Goal: Task Accomplishment & Management: Use online tool/utility

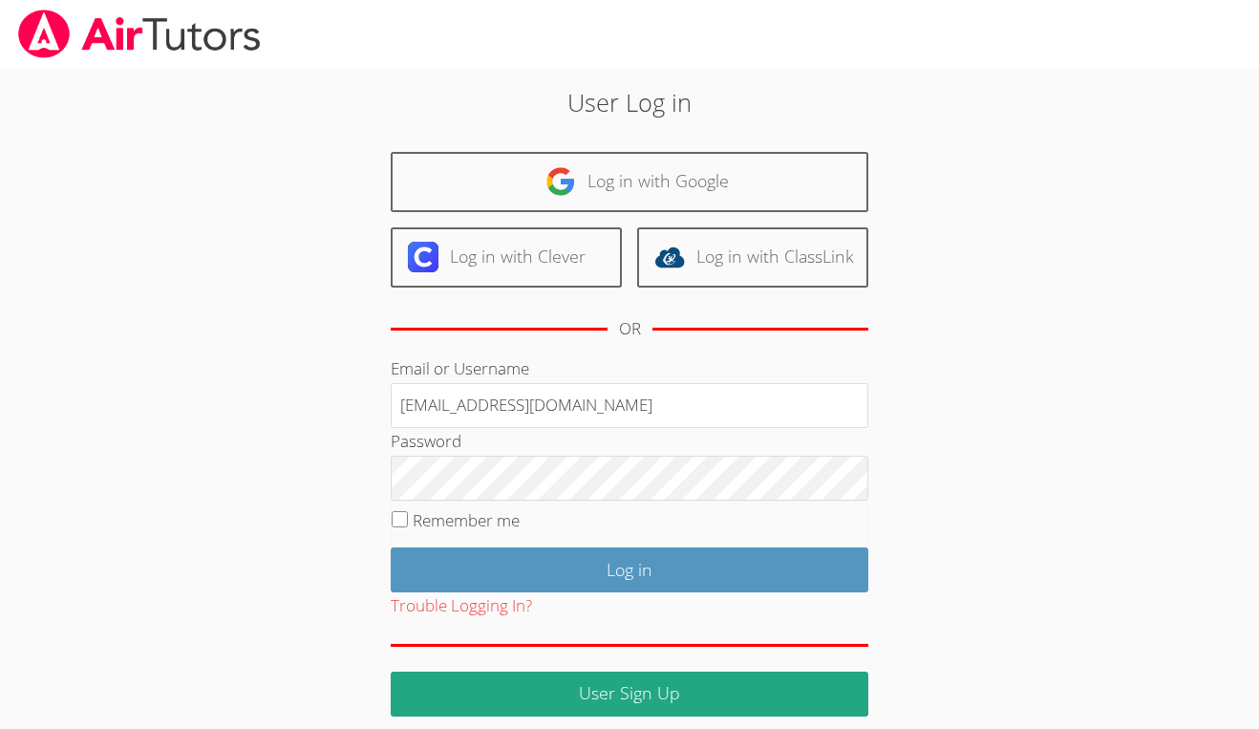
type input "[EMAIL_ADDRESS][DOMAIN_NAME]"
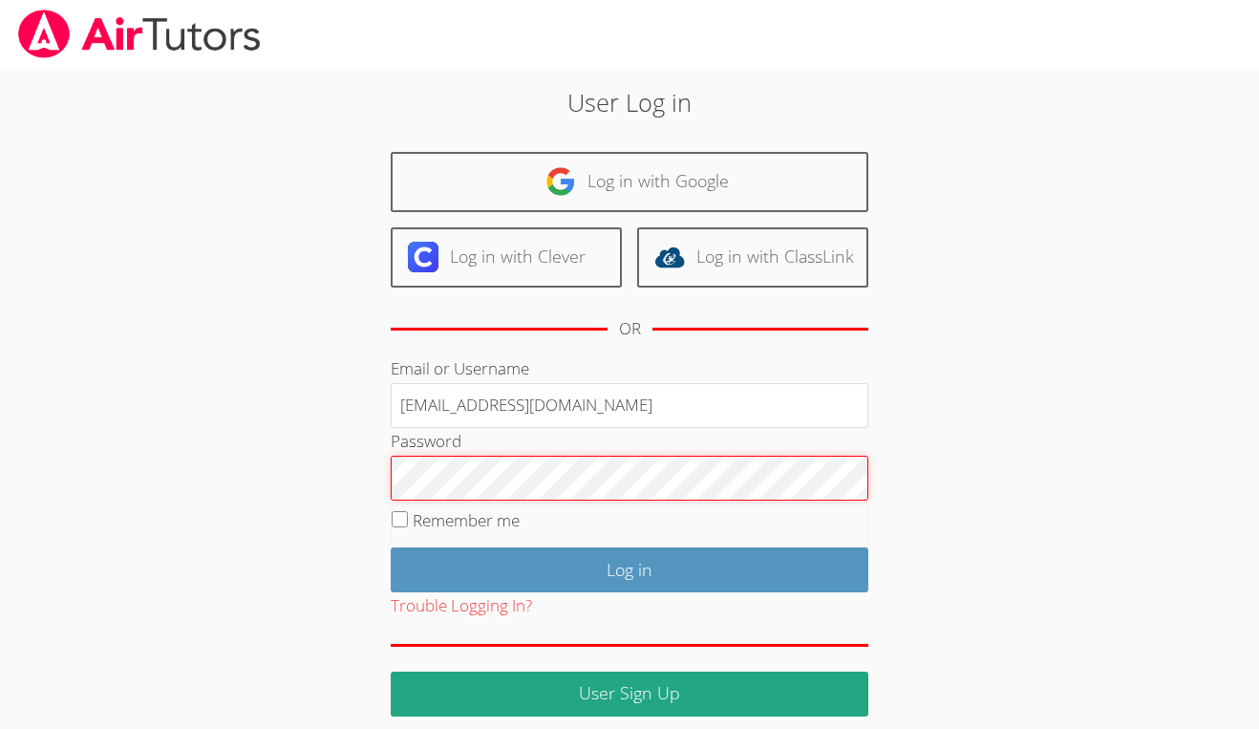
click at [629, 565] on input "Log in" at bounding box center [630, 569] width 478 height 45
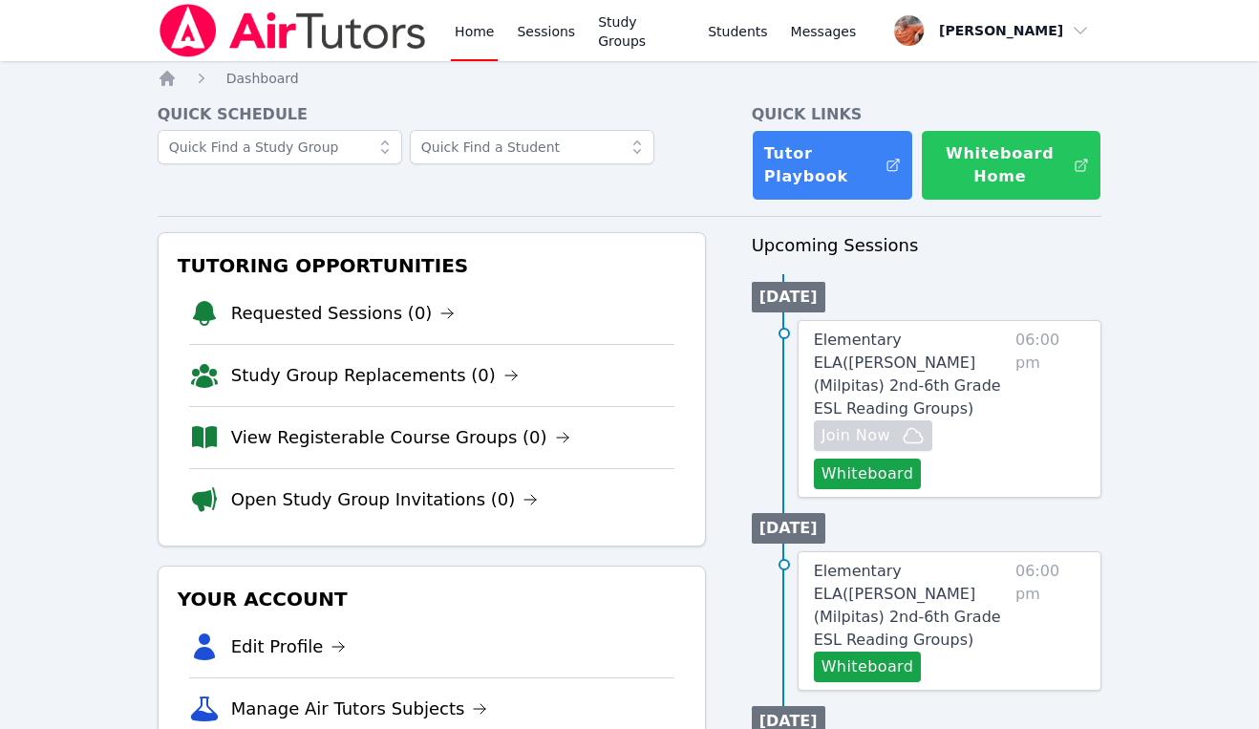
click at [967, 159] on button "Whiteboard Home" at bounding box center [1011, 165] width 181 height 71
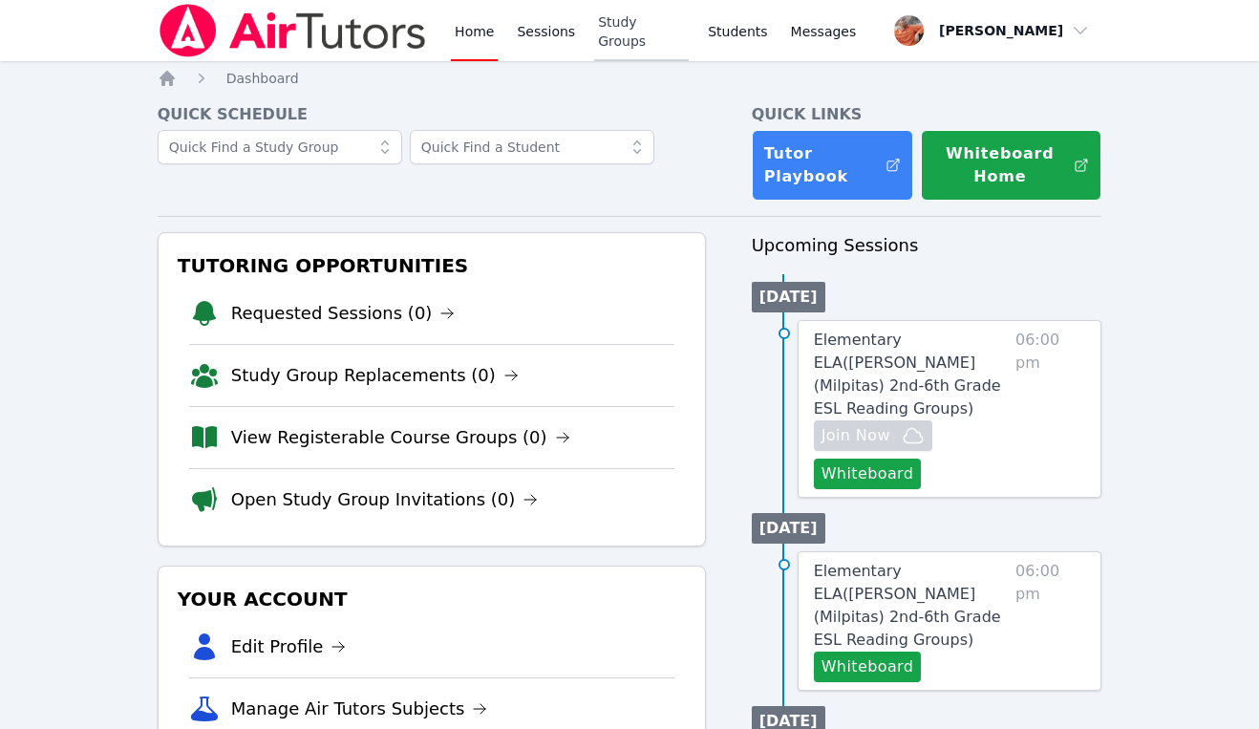
click at [637, 32] on link "Study Groups" at bounding box center [641, 30] width 95 height 61
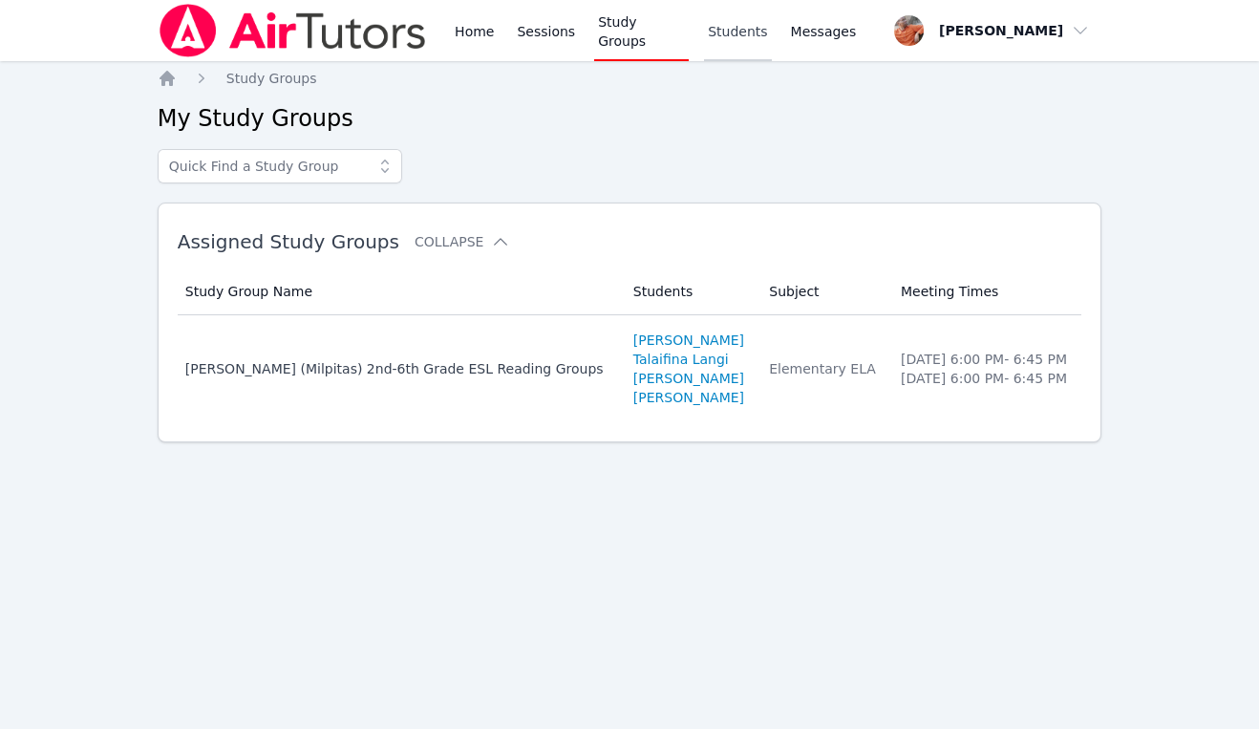
click at [727, 41] on link "Students" at bounding box center [737, 30] width 67 height 61
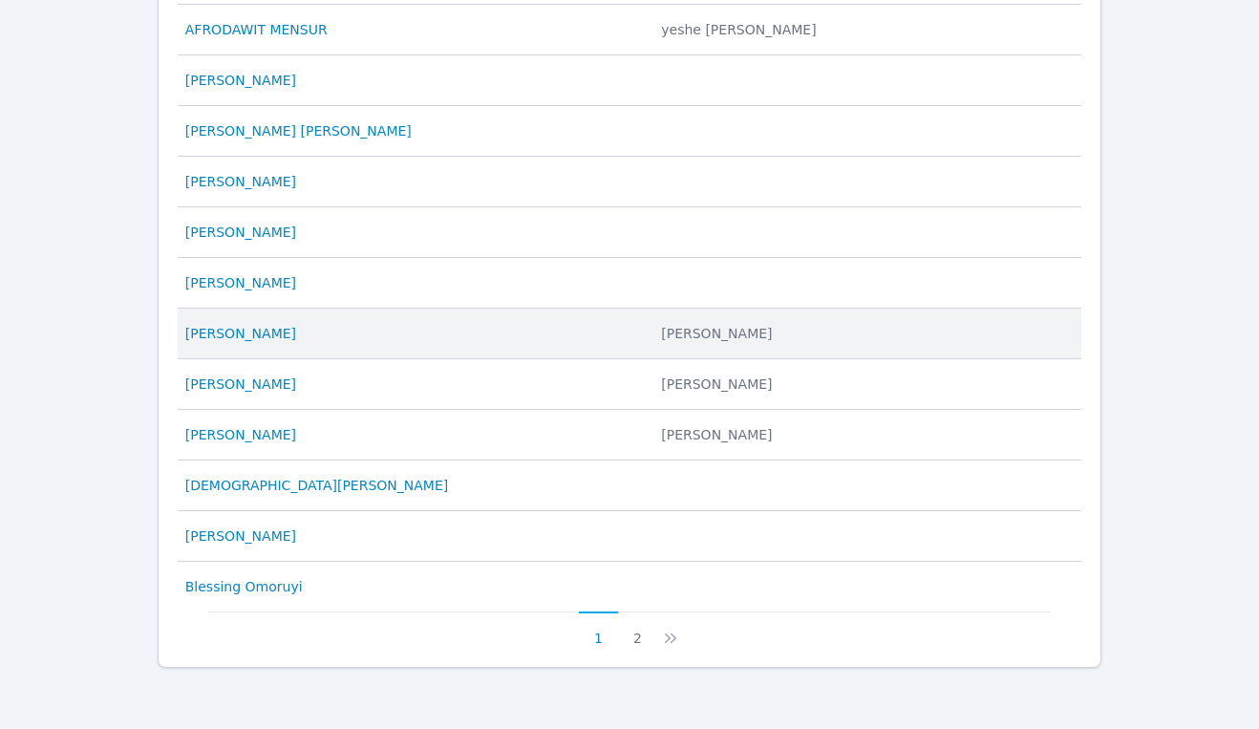
scroll to position [930, 0]
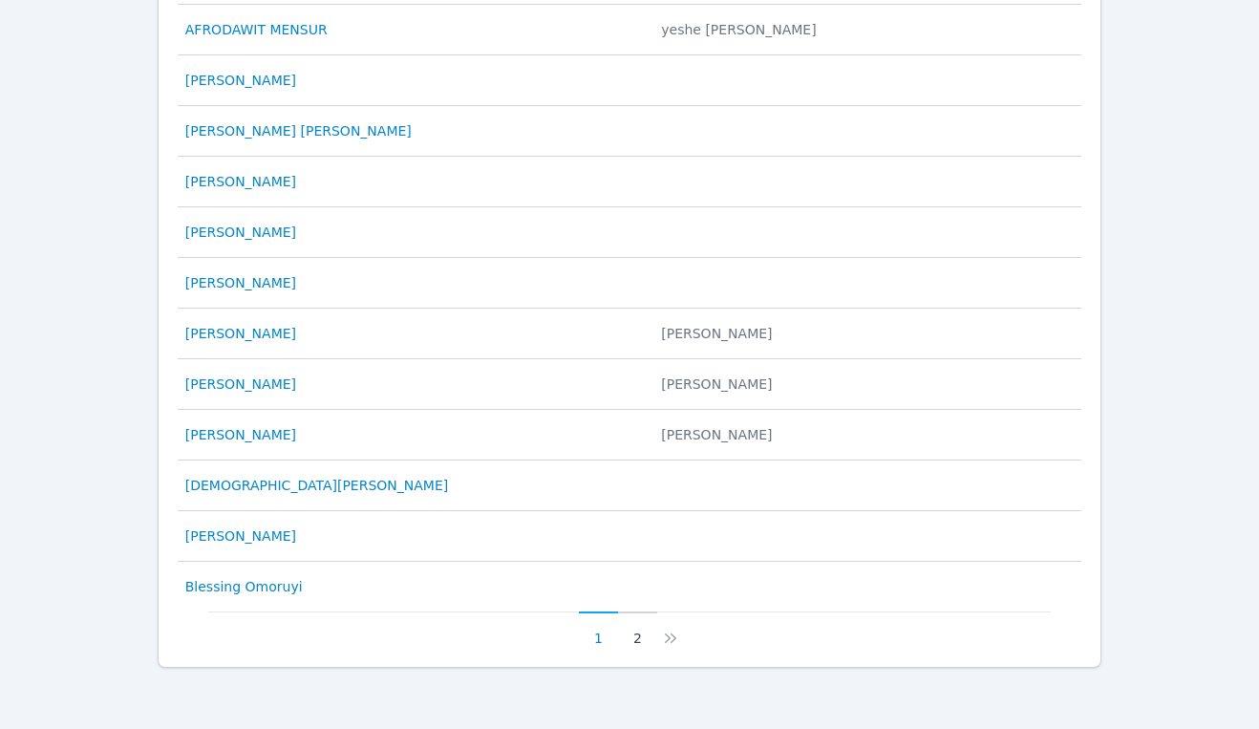
click at [637, 637] on button "2" at bounding box center [637, 629] width 39 height 36
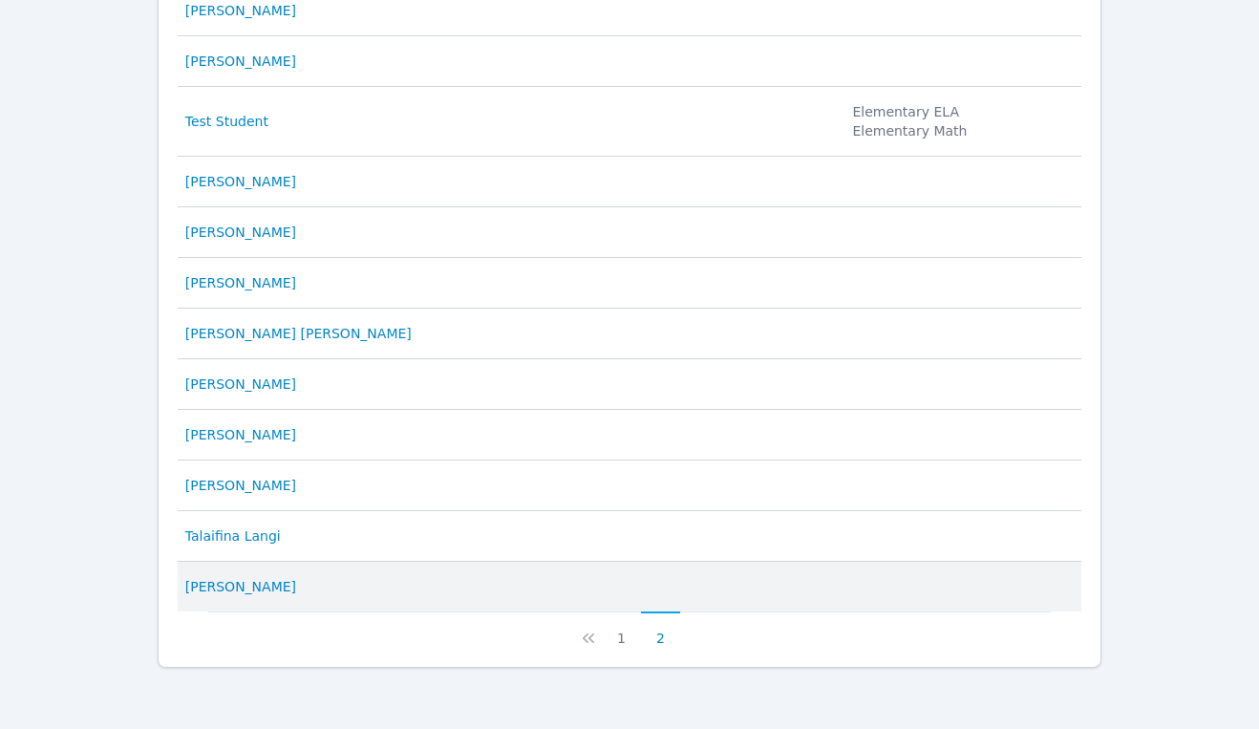
scroll to position [949, 0]
click at [472, 582] on div "Gina Padilla" at bounding box center [390, 586] width 410 height 19
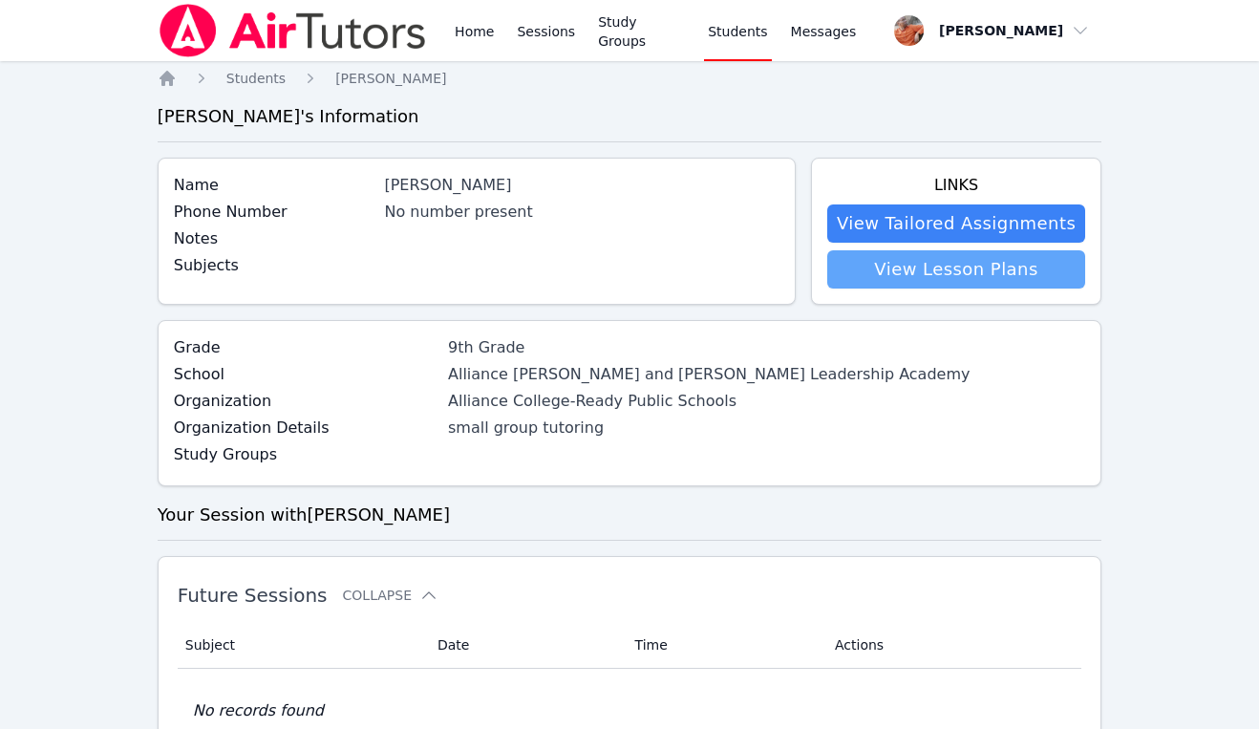
click at [966, 272] on link "View Lesson Plans" at bounding box center [956, 269] width 258 height 38
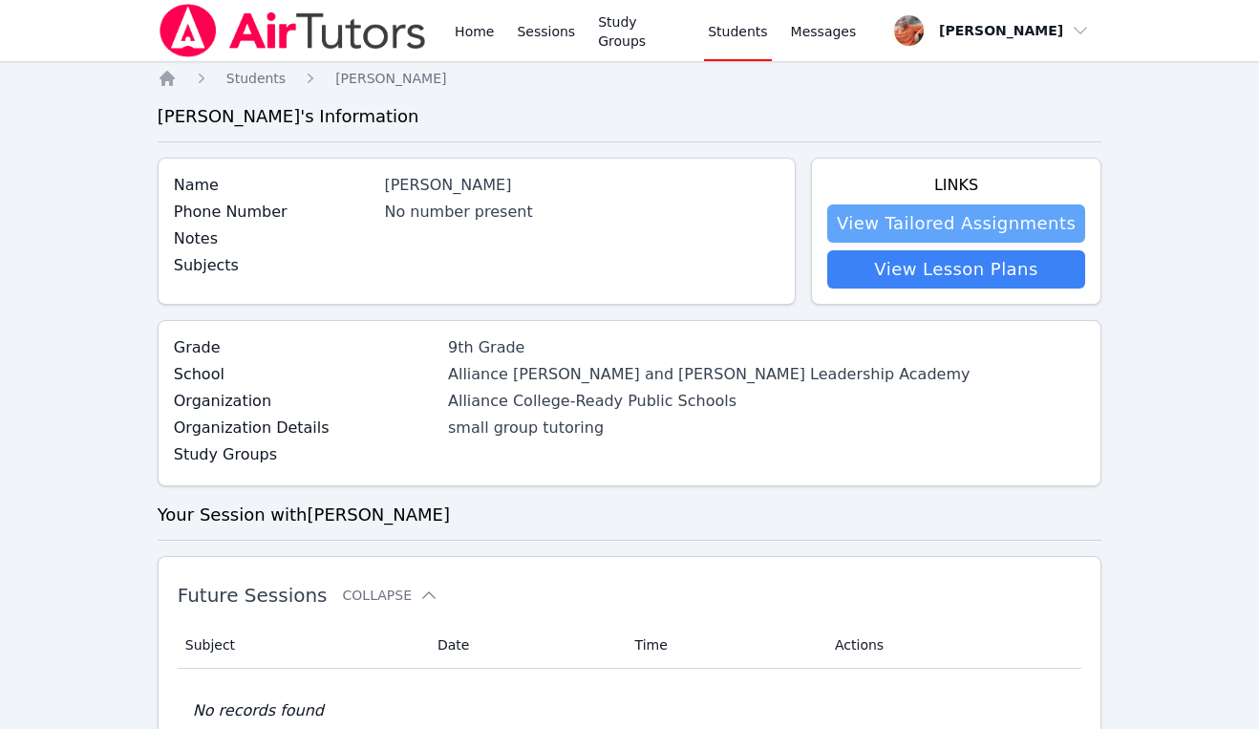
click at [1012, 218] on link "View Tailored Assignments" at bounding box center [956, 223] width 258 height 38
click at [640, 38] on link "Study Groups" at bounding box center [641, 30] width 95 height 61
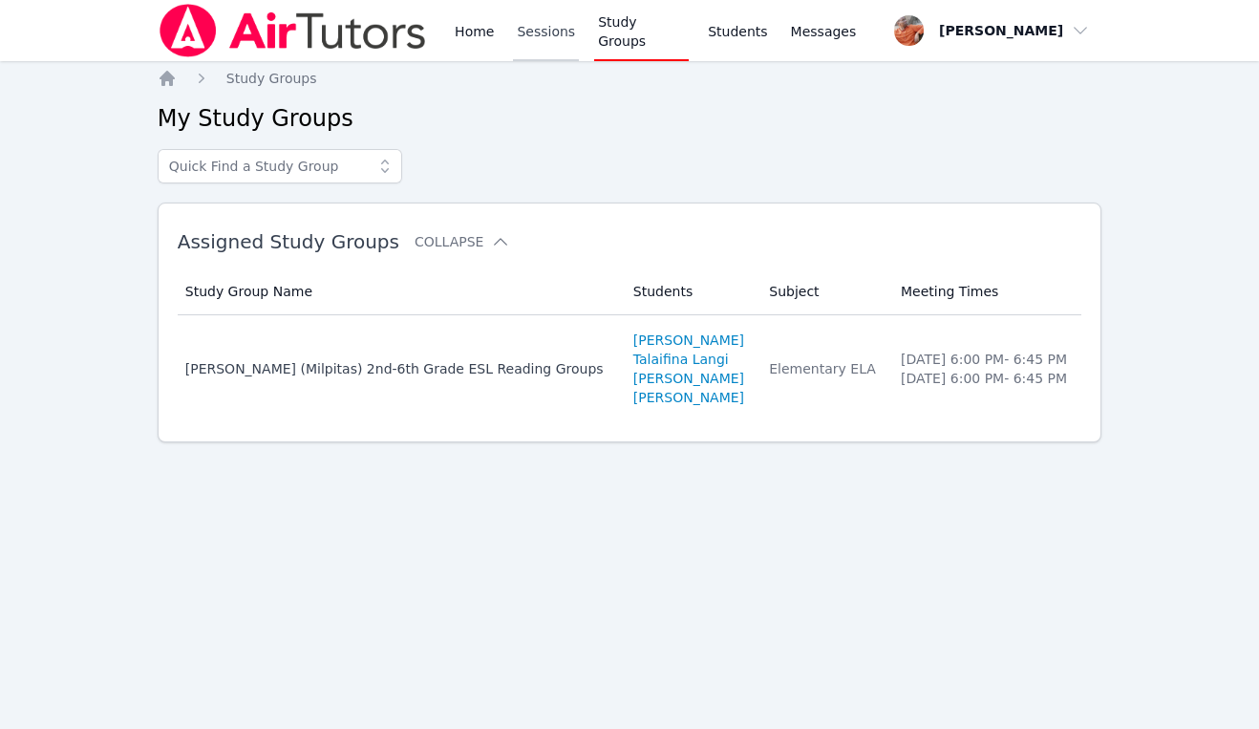
click at [552, 38] on link "Sessions" at bounding box center [546, 30] width 66 height 61
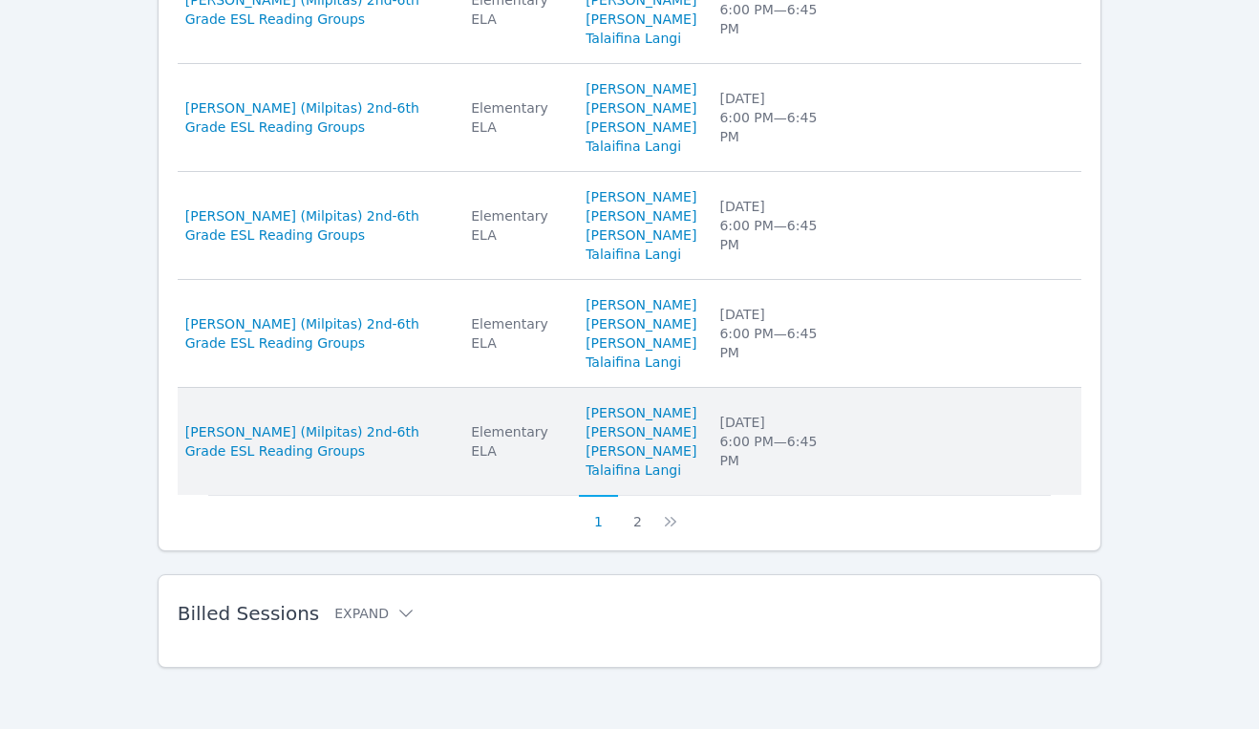
scroll to position [1421, 0]
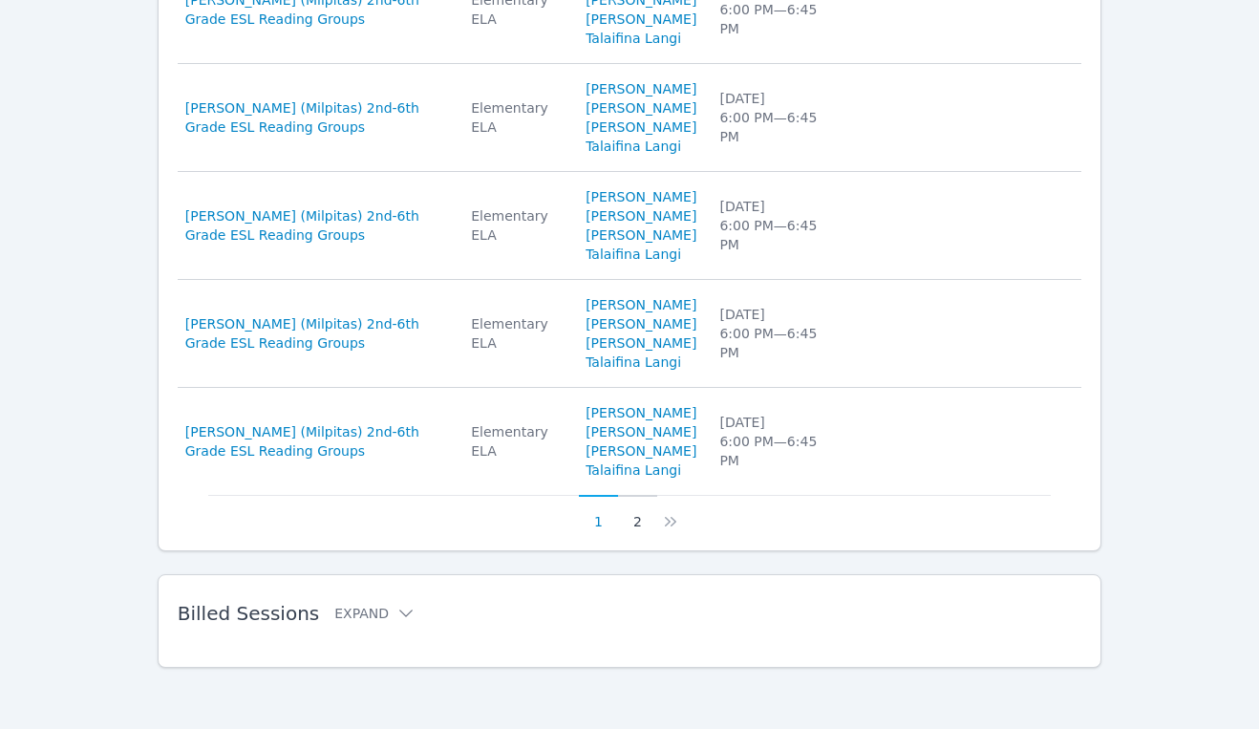
click at [631, 525] on button "2" at bounding box center [637, 513] width 39 height 36
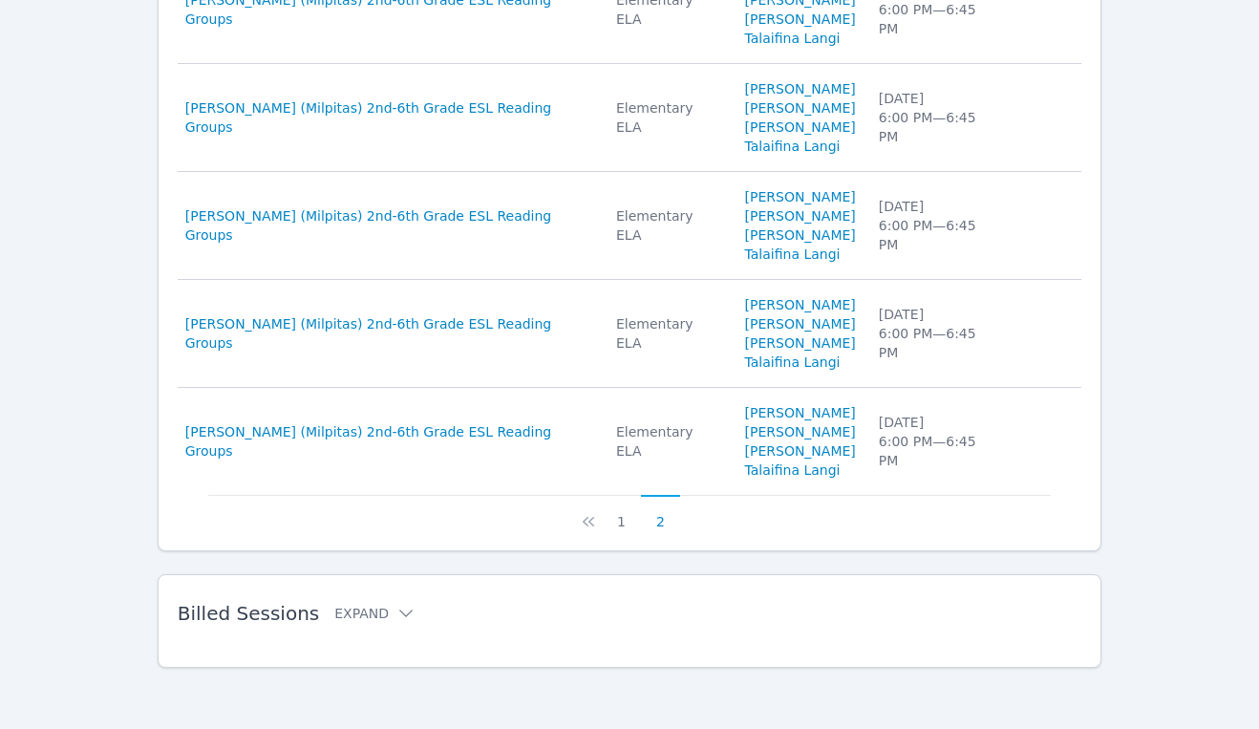
scroll to position [931, 0]
click at [399, 616] on icon at bounding box center [405, 613] width 13 height 8
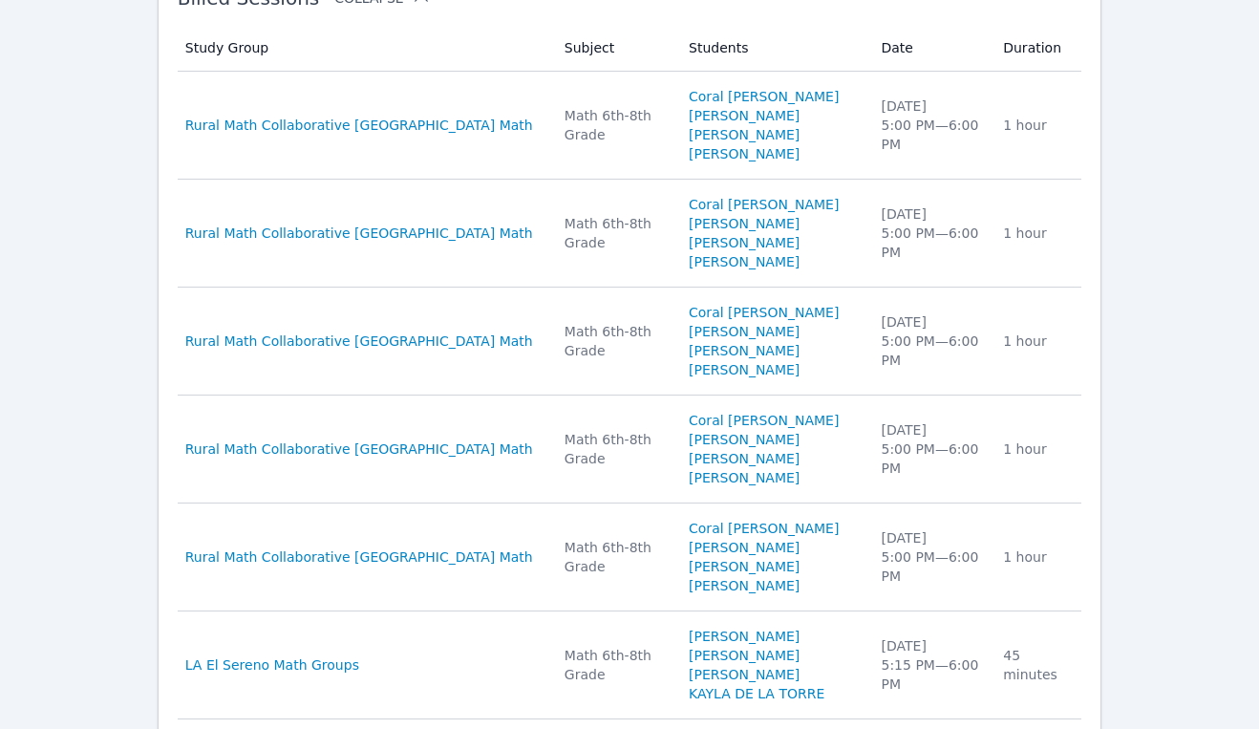
scroll to position [1550, 0]
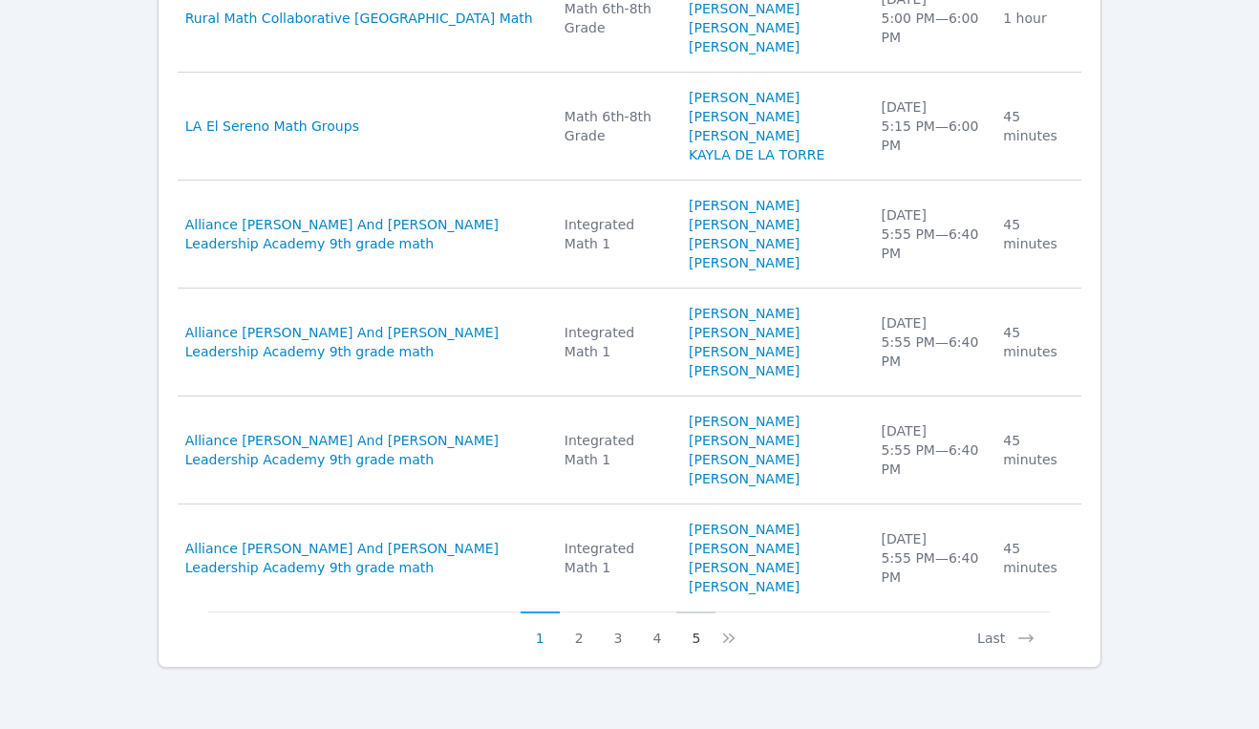
click at [696, 645] on button "5" at bounding box center [695, 629] width 39 height 36
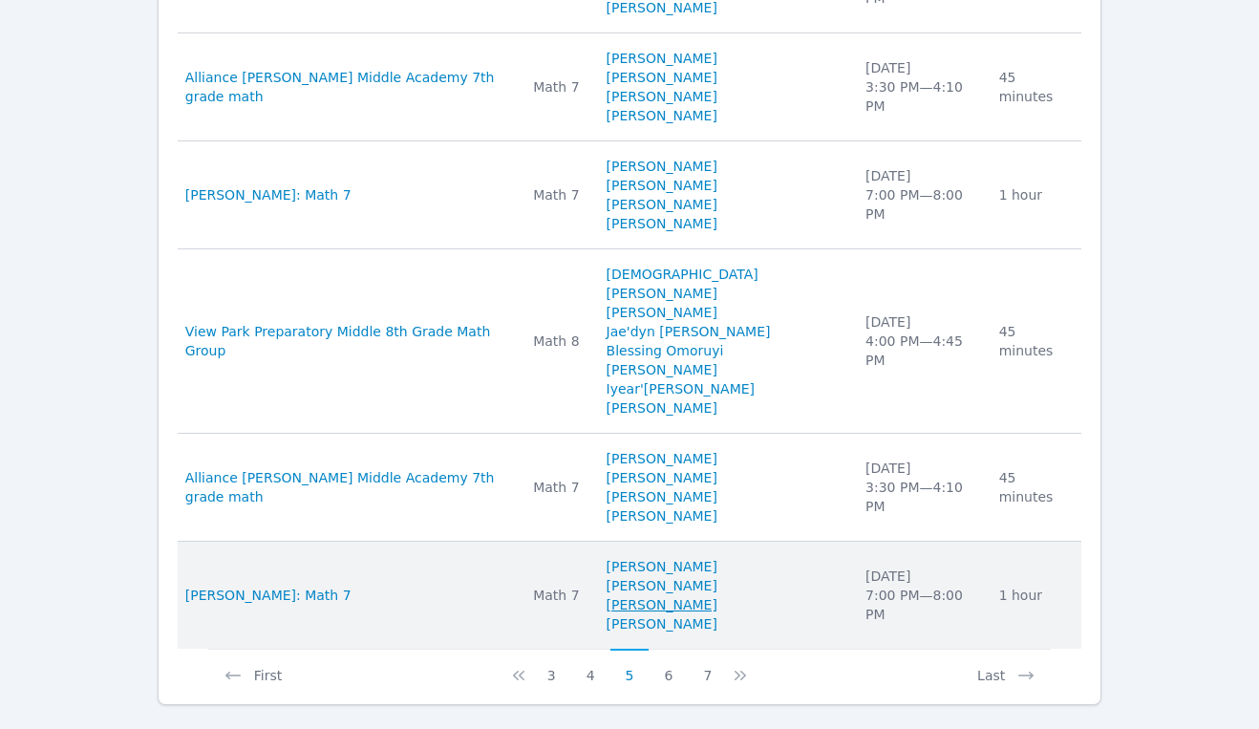
scroll to position [2161, 0]
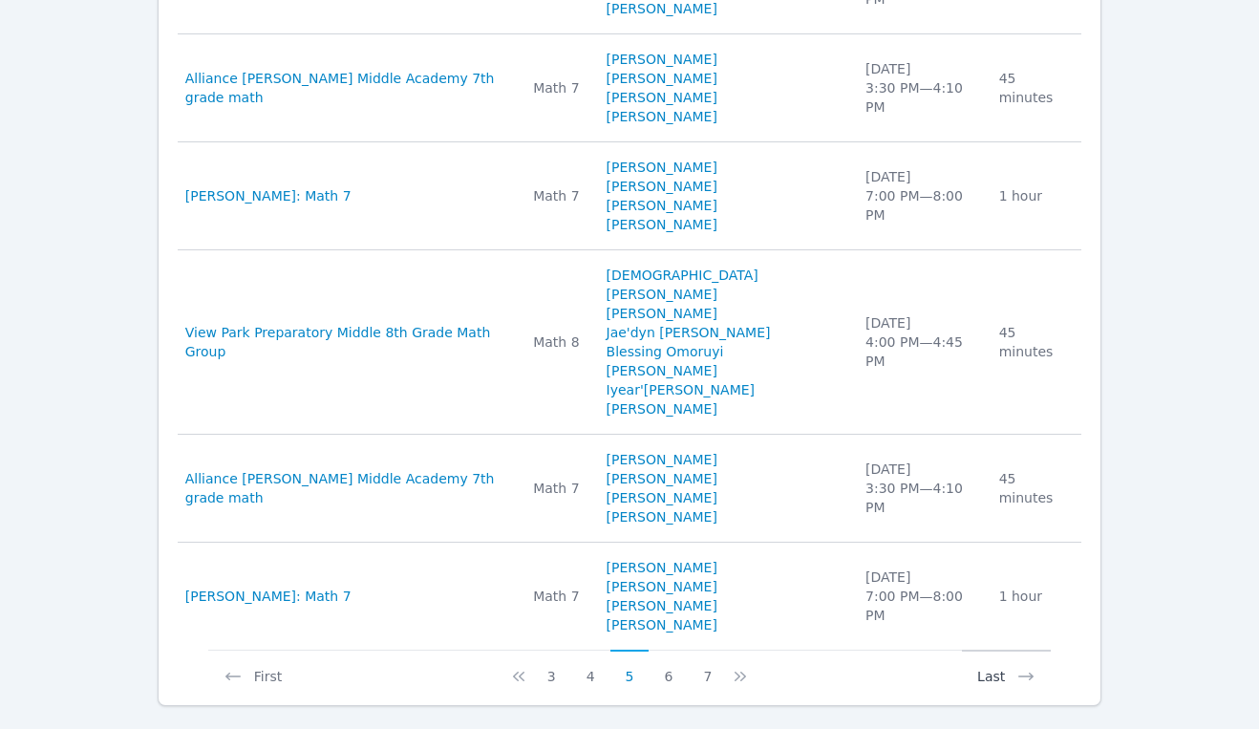
click at [994, 649] on button "Last" at bounding box center [1006, 667] width 89 height 36
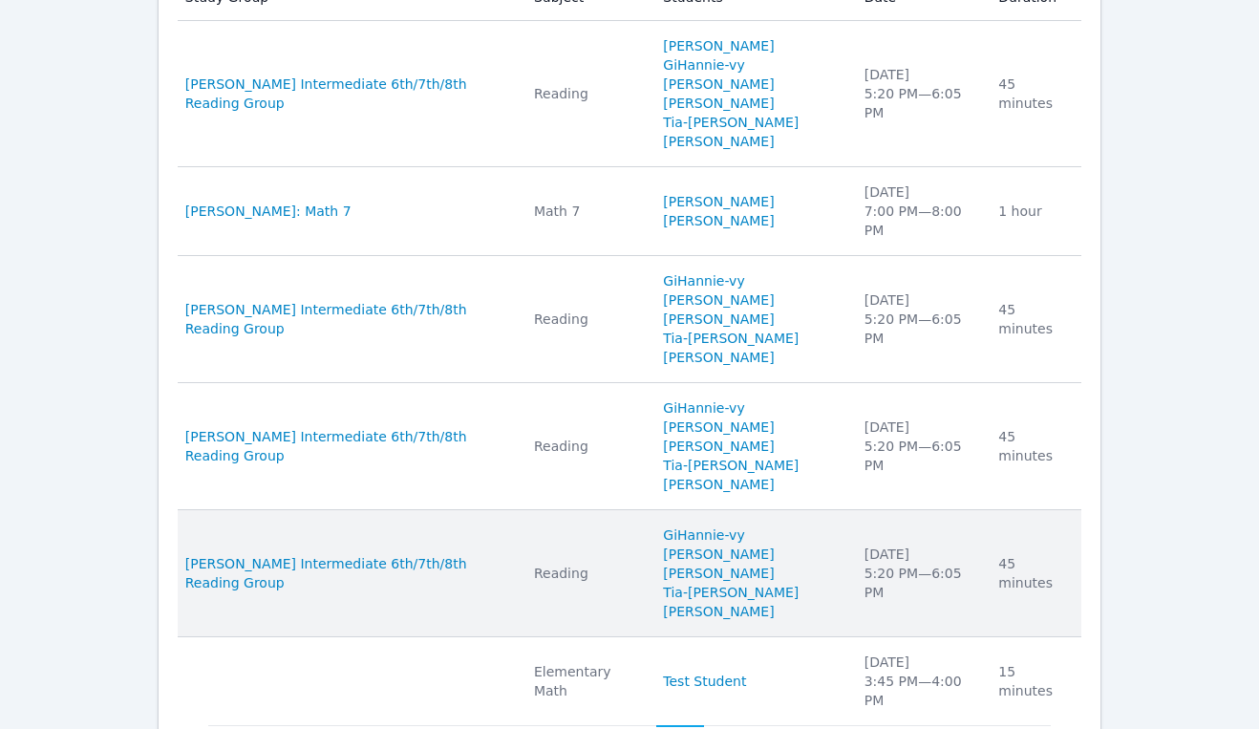
scroll to position [1596, 0]
click at [419, 555] on span "Keal Intermediate 6th/7th/8th Reading Group" at bounding box center [348, 574] width 326 height 38
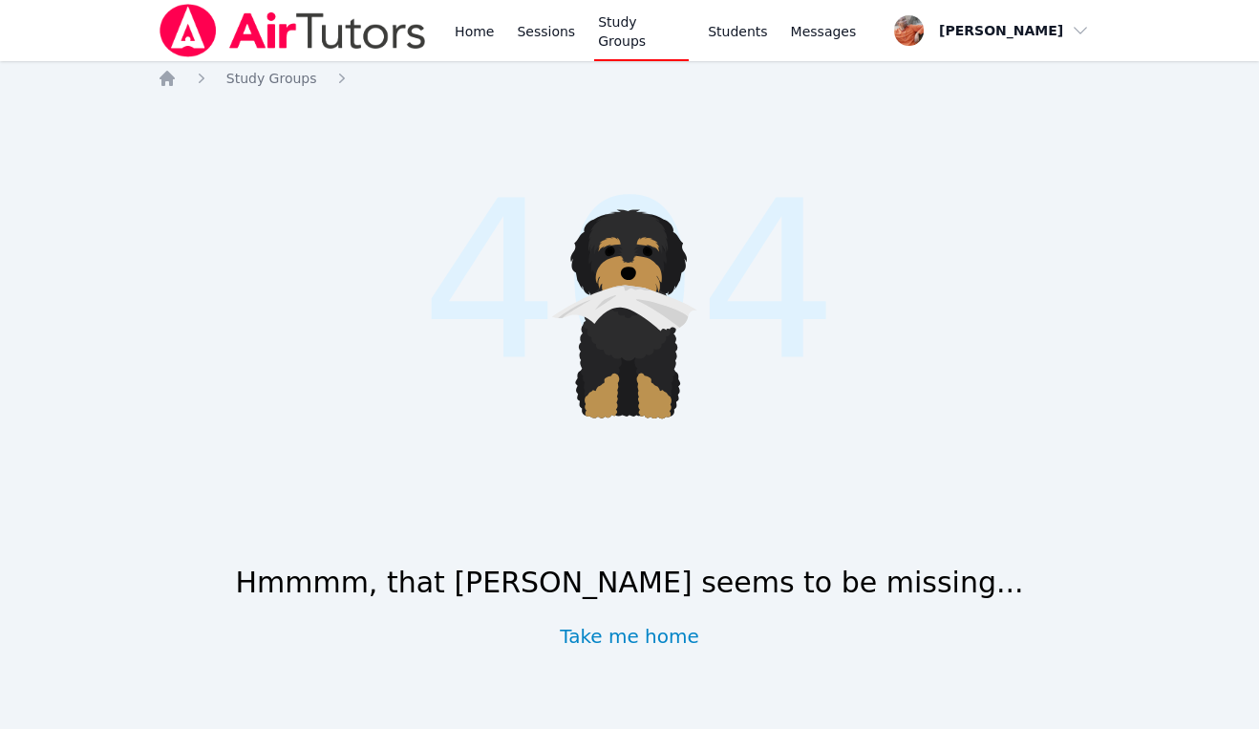
scroll to position [1421, 0]
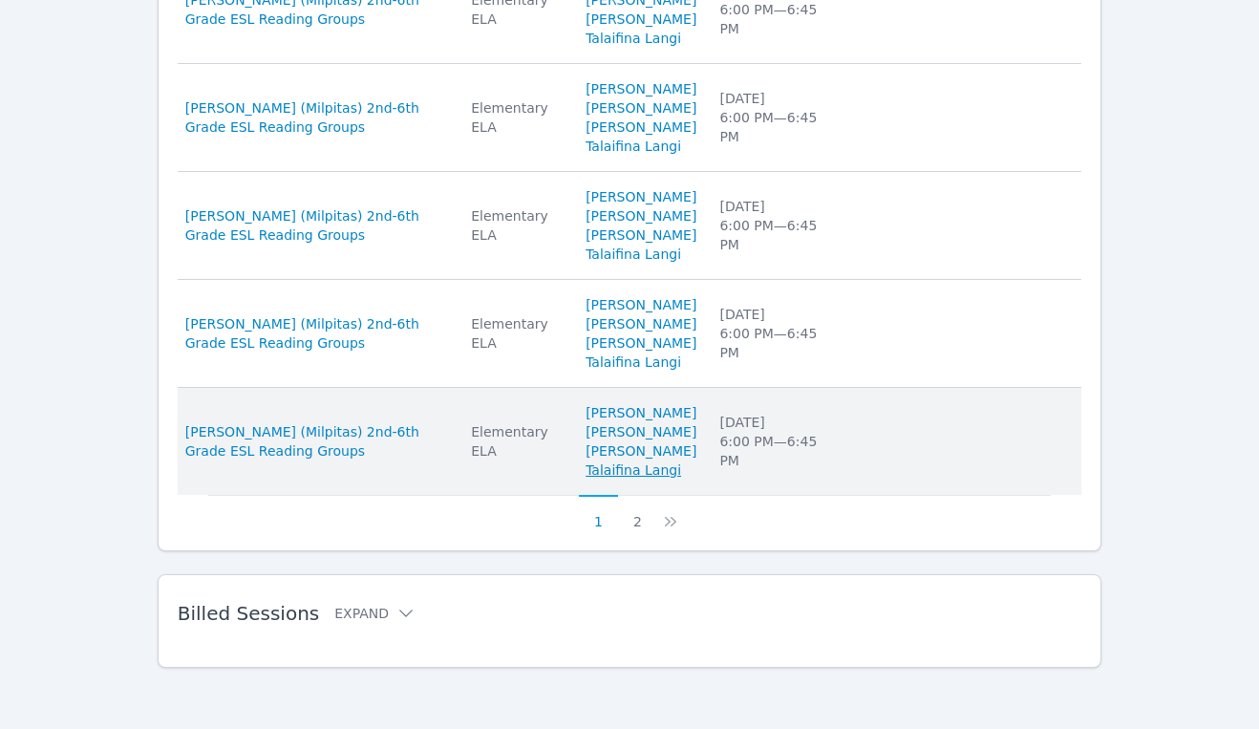
click at [621, 476] on link "Talaifina Langi" at bounding box center [633, 469] width 96 height 19
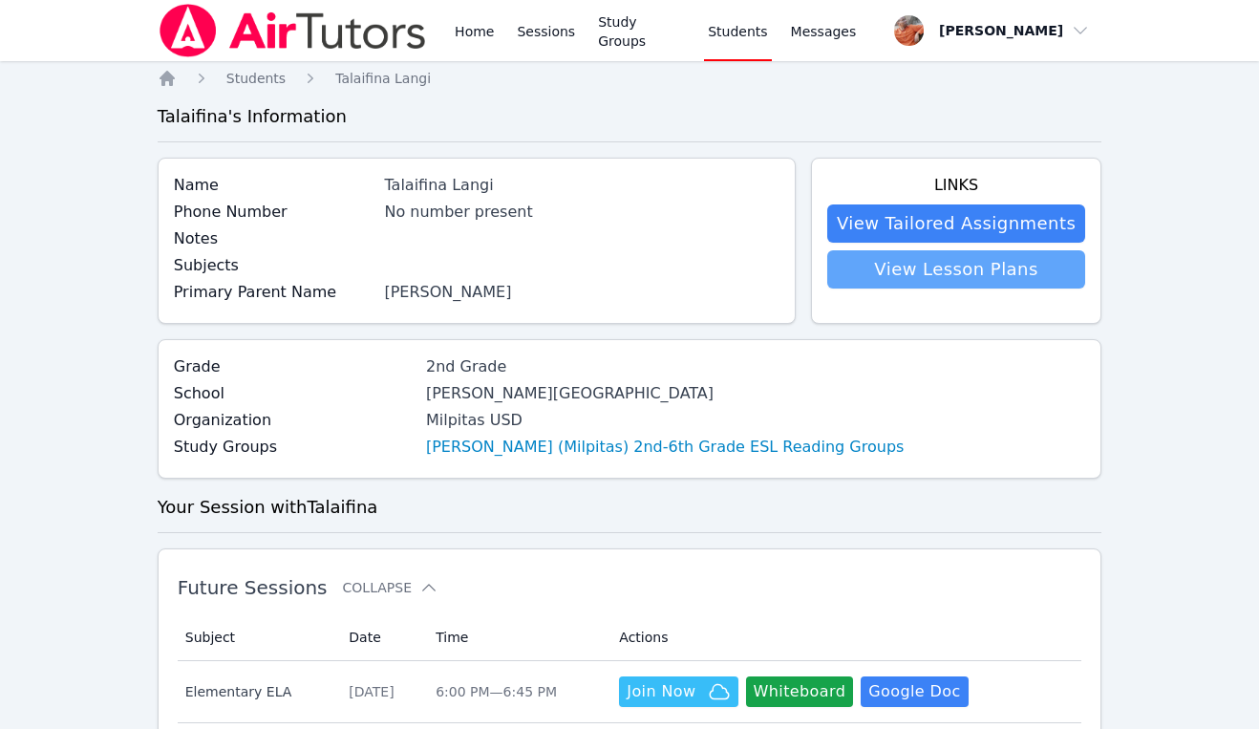
click at [904, 264] on link "View Lesson Plans" at bounding box center [956, 269] width 258 height 38
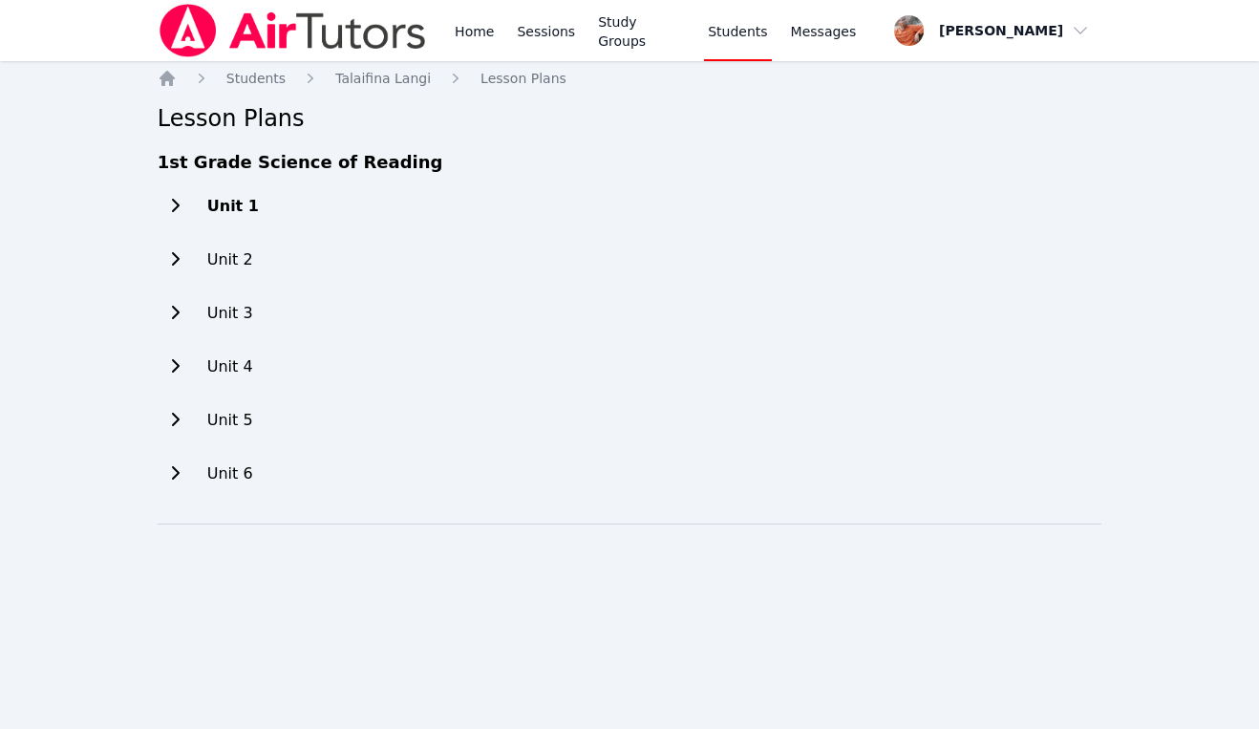
click at [177, 202] on icon at bounding box center [174, 205] width 19 height 15
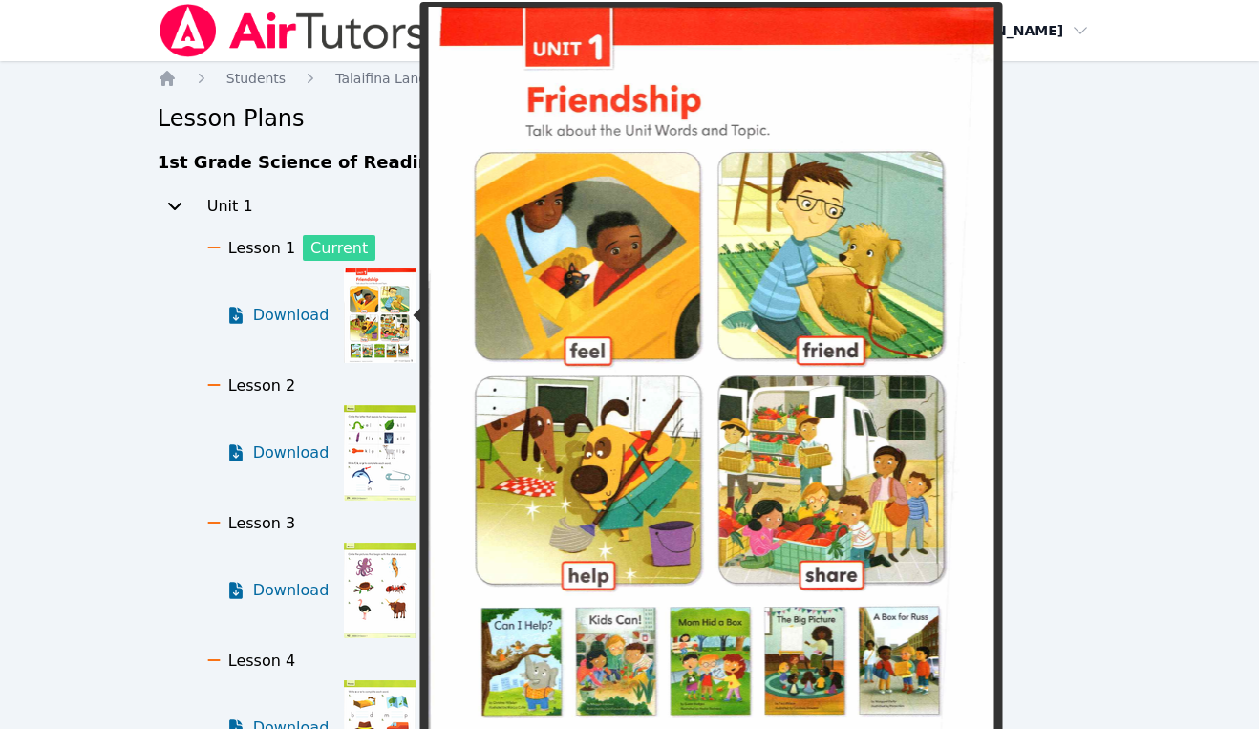
click at [367, 317] on img at bounding box center [380, 315] width 72 height 96
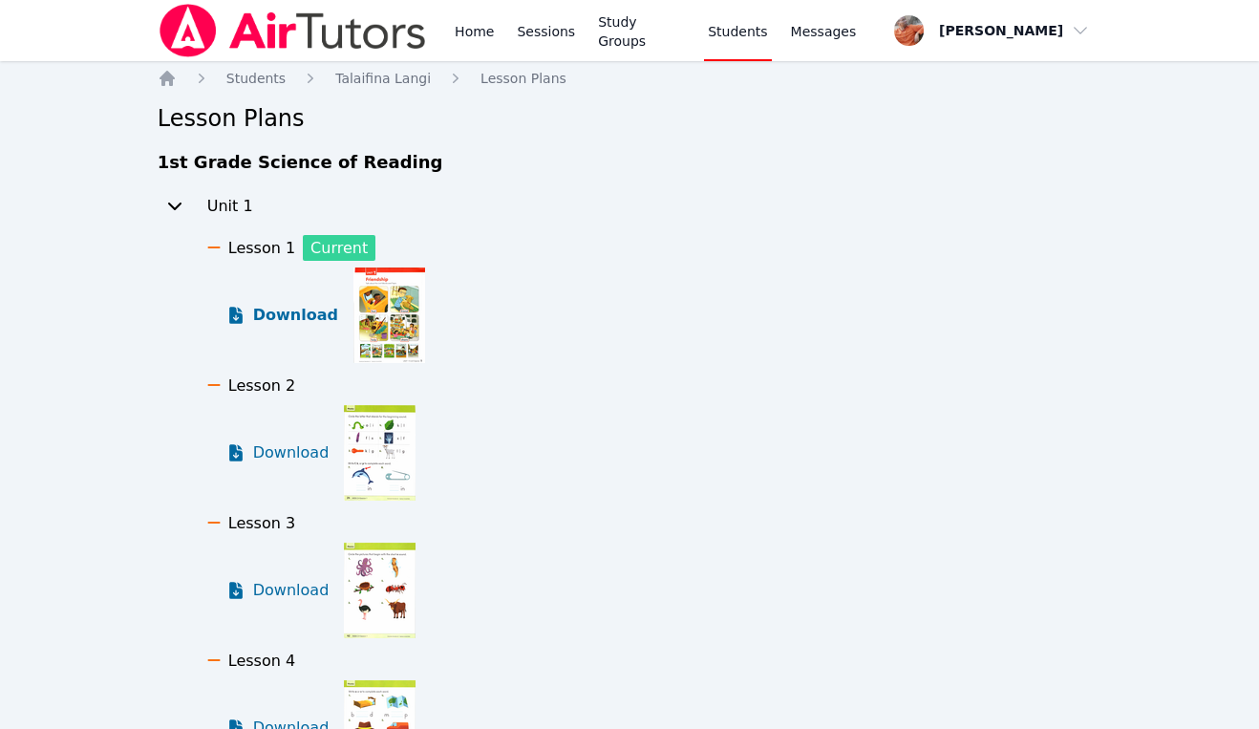
click at [296, 314] on span "Download" at bounding box center [295, 315] width 85 height 23
click at [543, 32] on link "Sessions" at bounding box center [546, 30] width 66 height 61
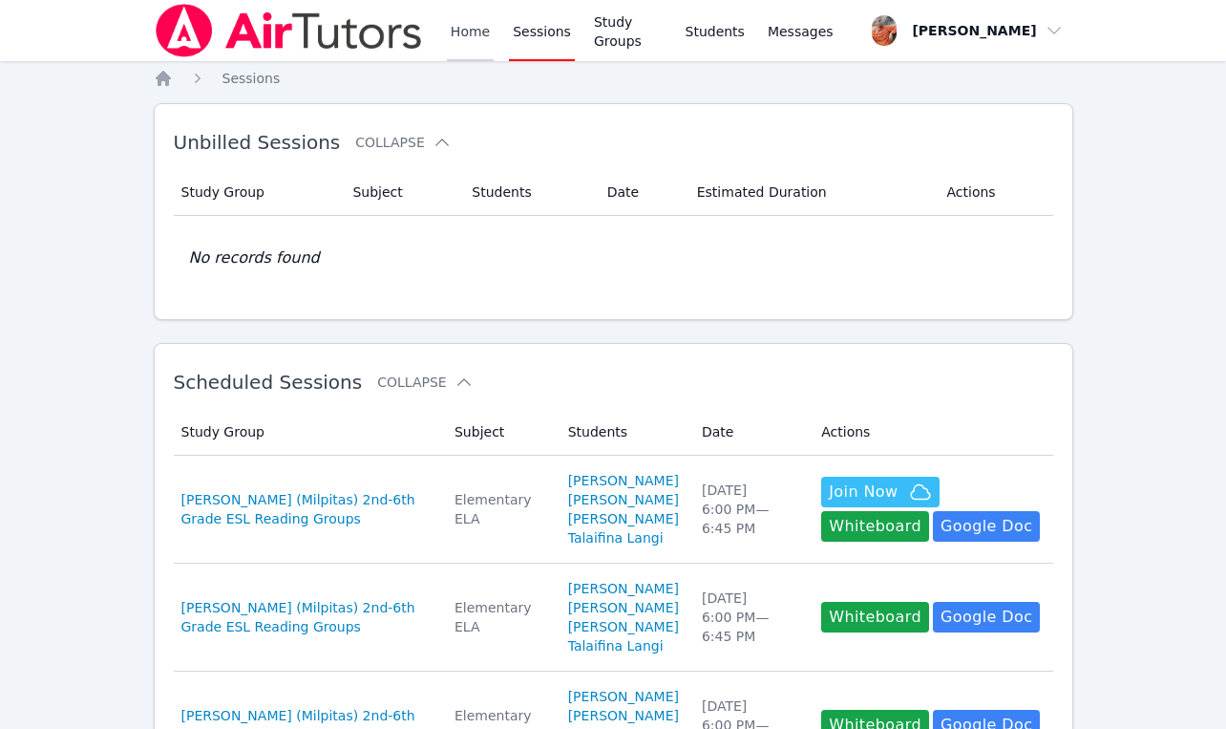
click at [471, 29] on link "Home" at bounding box center [470, 30] width 47 height 61
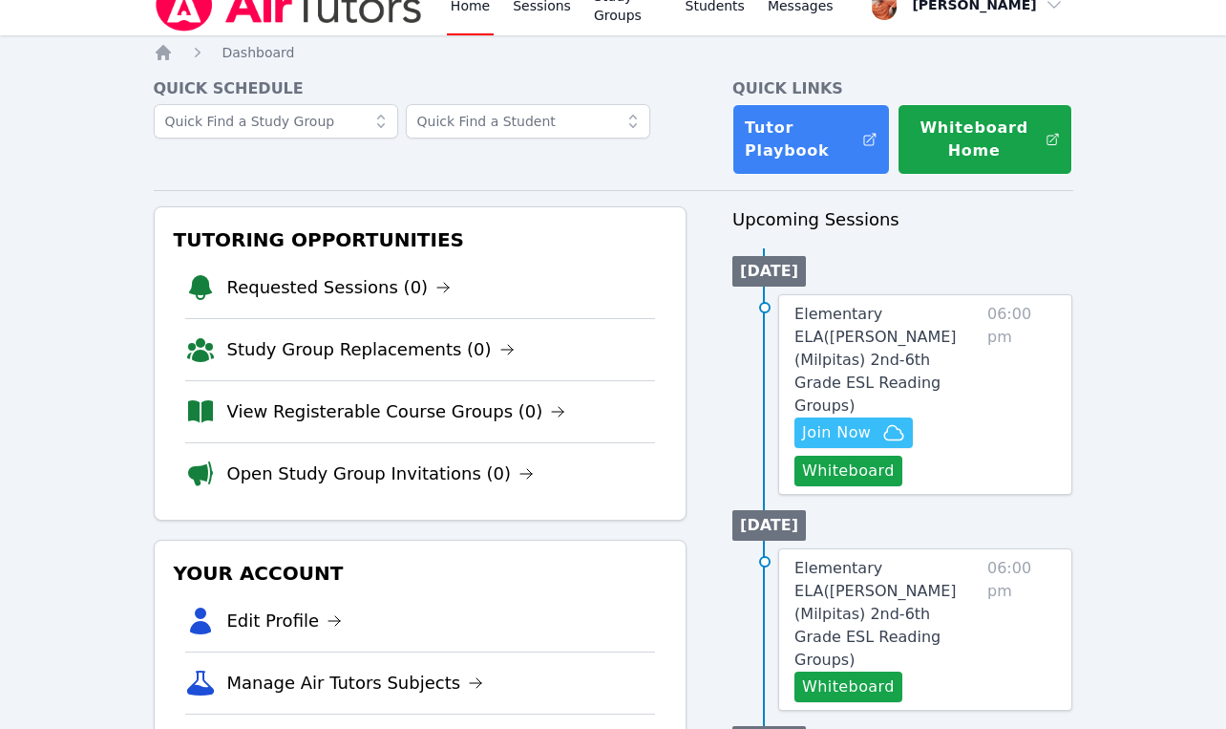
scroll to position [40, 0]
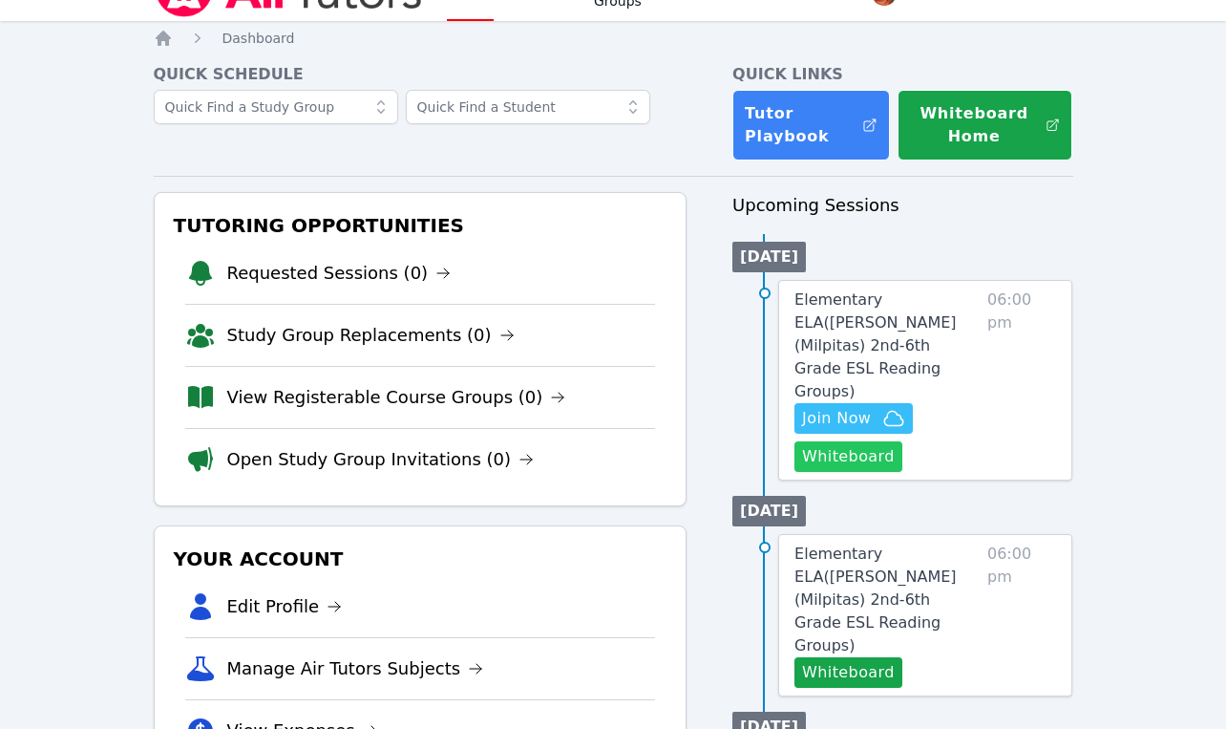
click at [866, 441] on button "Whiteboard" at bounding box center [849, 456] width 108 height 31
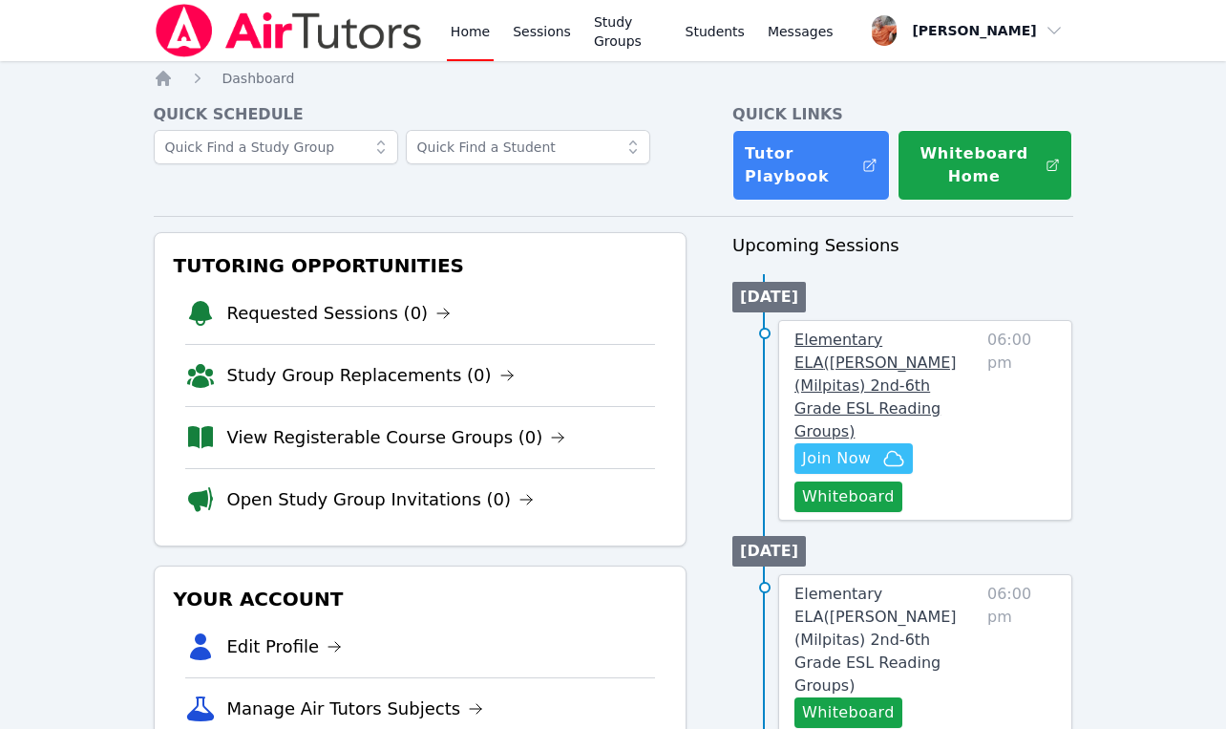
scroll to position [0, 0]
click at [863, 335] on span "Elementary ELA ( Curtner (Milpitas) 2nd-6th Grade ESL Reading Groups )" at bounding box center [876, 385] width 162 height 110
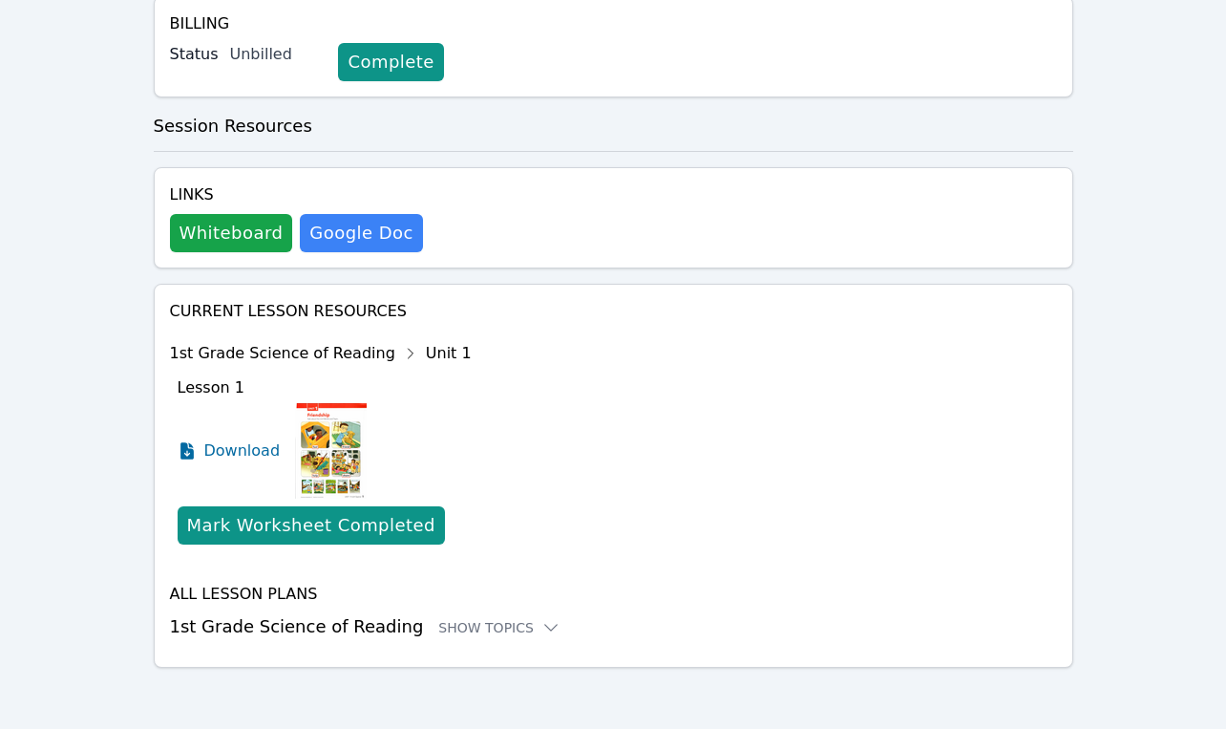
scroll to position [470, 0]
click at [542, 628] on icon at bounding box center [551, 627] width 19 height 19
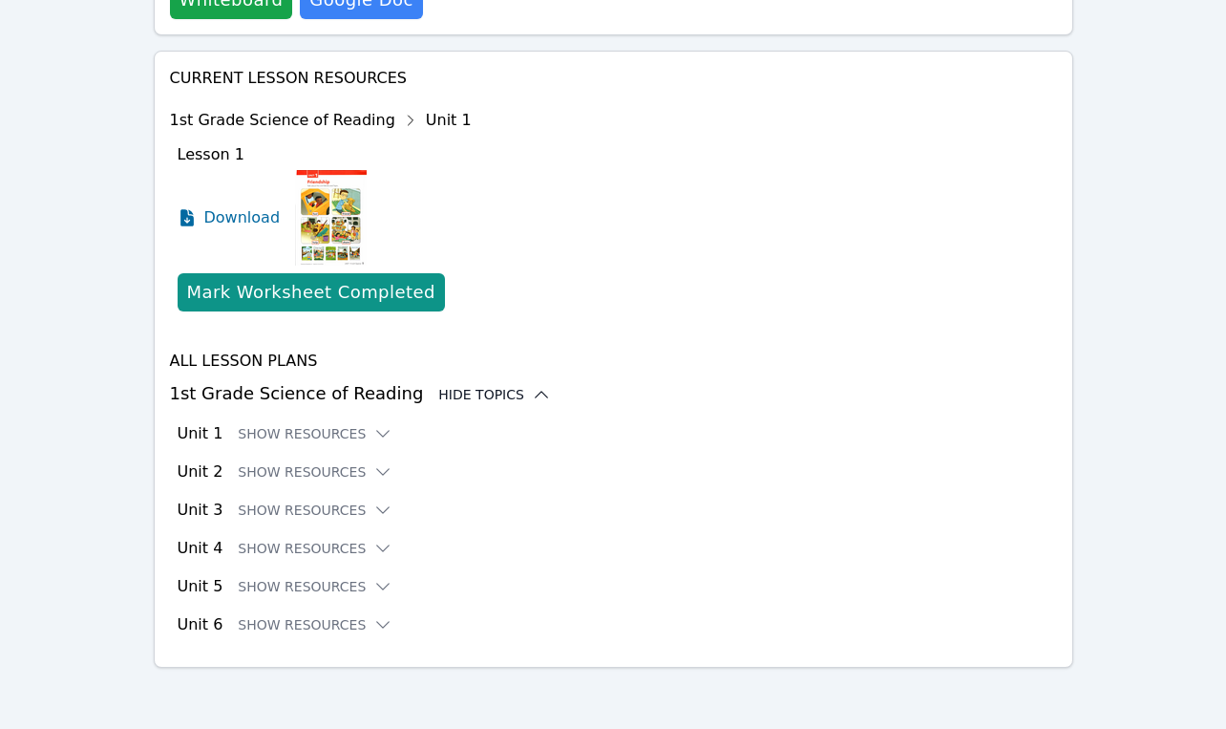
click at [532, 400] on icon at bounding box center [541, 394] width 19 height 19
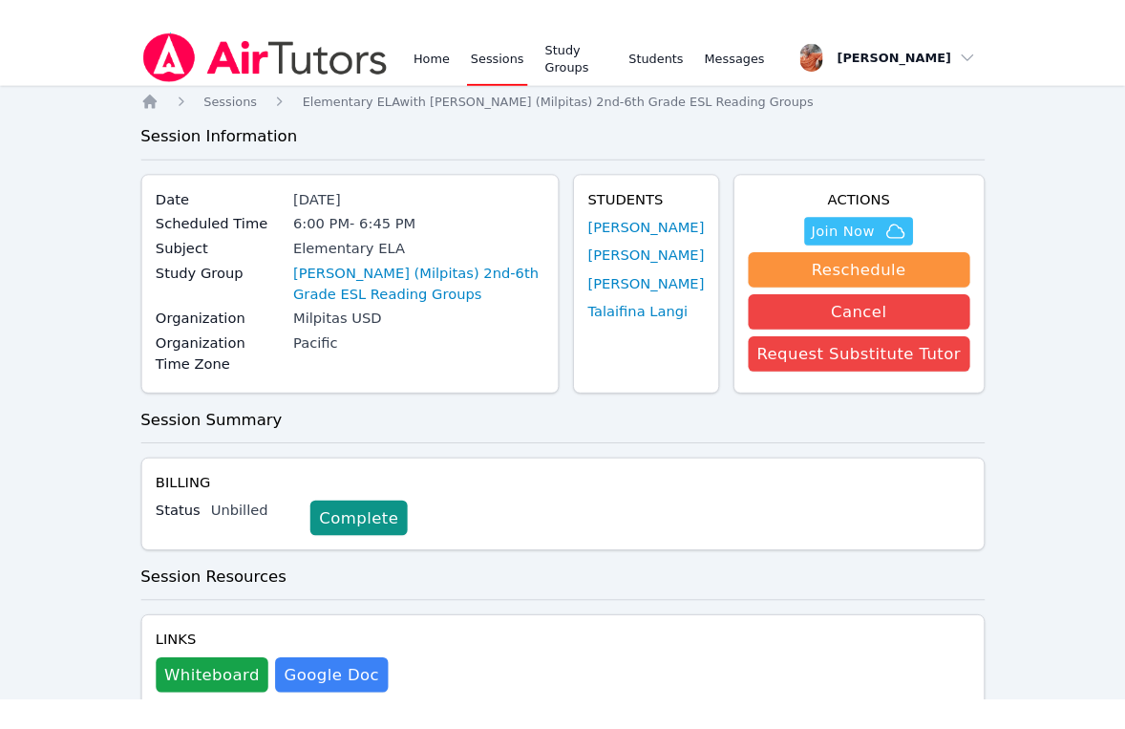
scroll to position [0, 0]
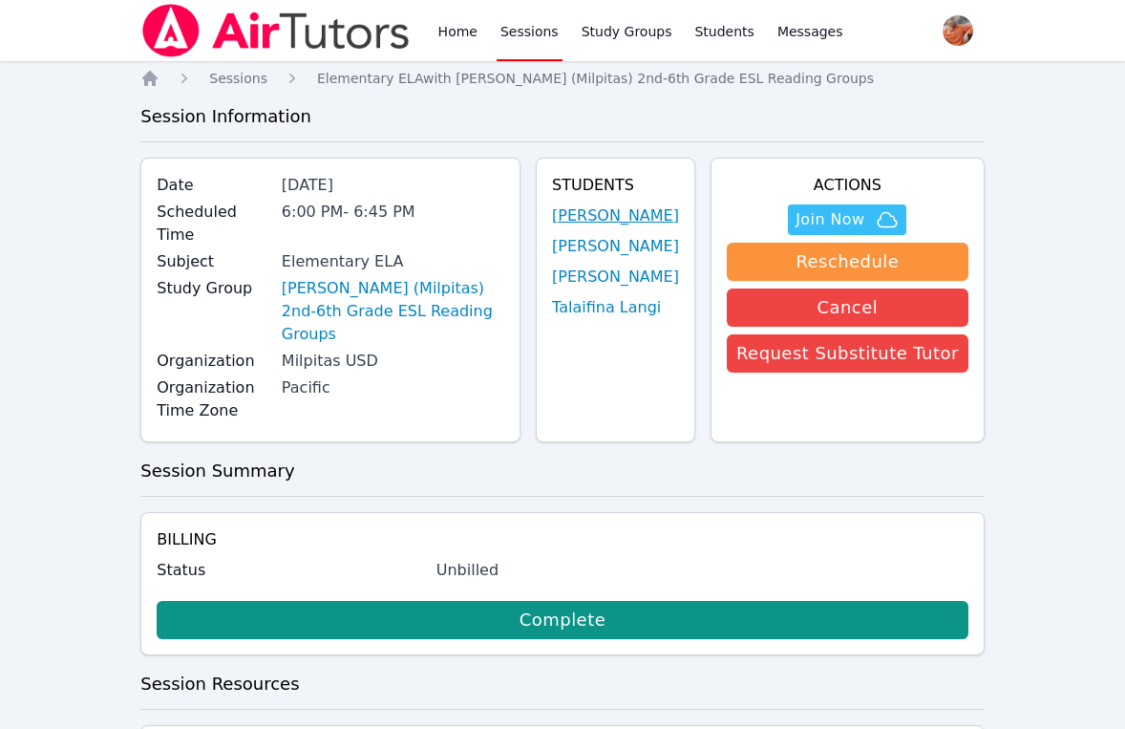
click at [608, 216] on link "Ayden Garcia Cruz" at bounding box center [615, 215] width 127 height 23
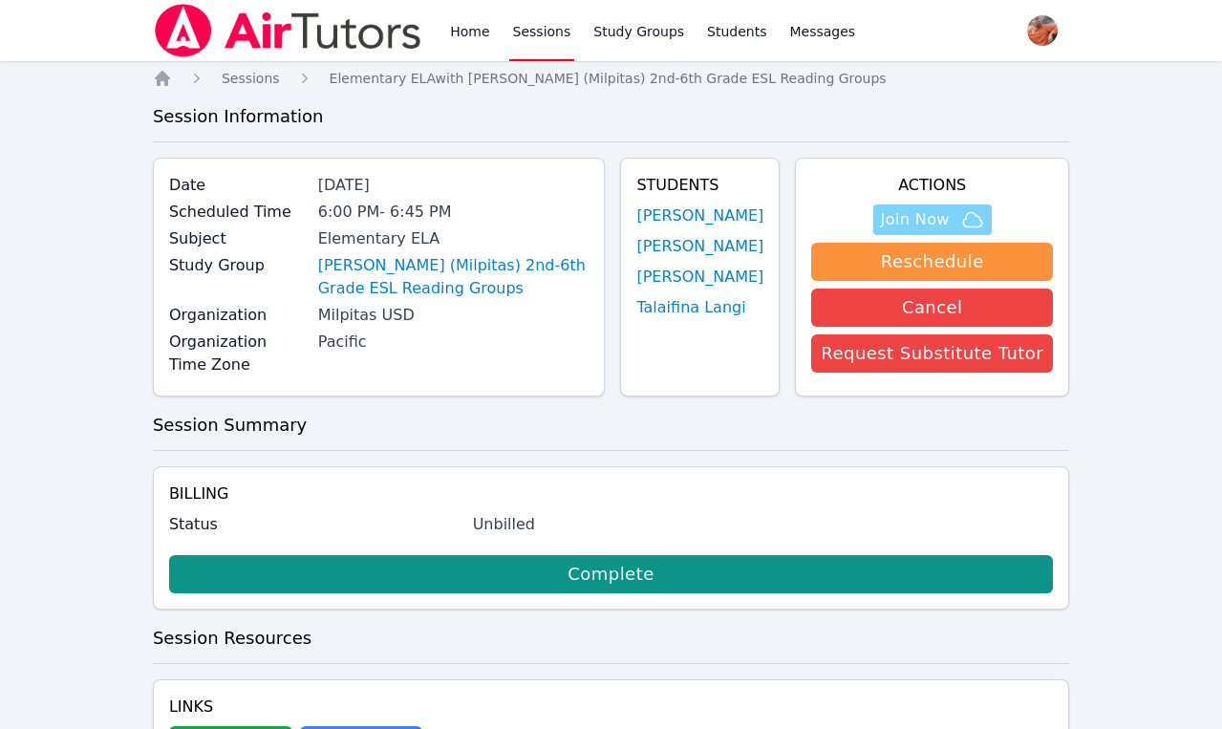
click at [925, 213] on span "Join Now" at bounding box center [915, 219] width 69 height 23
